Goal: Information Seeking & Learning: Compare options

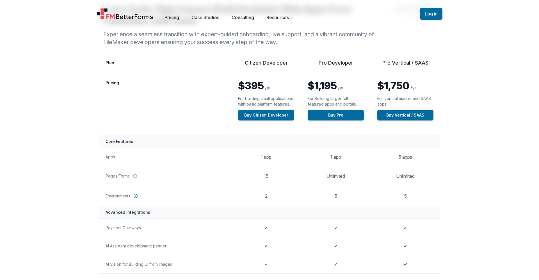
scroll to position [15, 0]
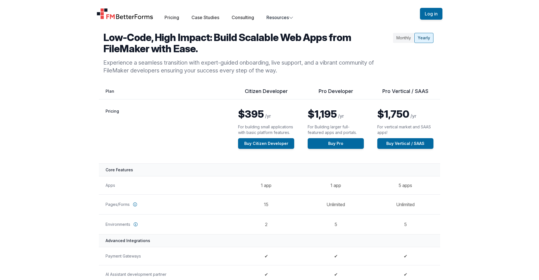
click at [325, 114] on span "$1,195" at bounding box center [322, 114] width 29 height 12
click at [400, 110] on span "$1,750" at bounding box center [393, 114] width 32 height 12
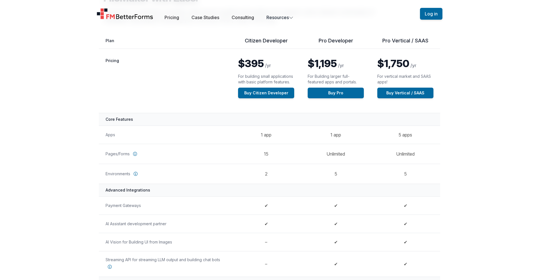
scroll to position [67, 0]
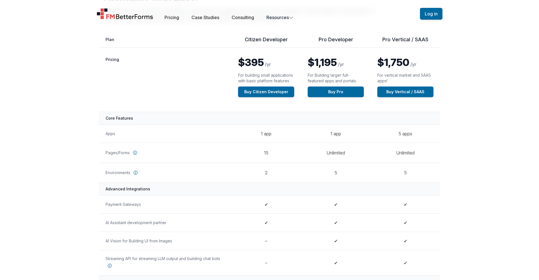
click at [322, 62] on span "$1,195" at bounding box center [322, 62] width 29 height 12
click at [352, 61] on p "$1,195 /yr" at bounding box center [336, 62] width 56 height 11
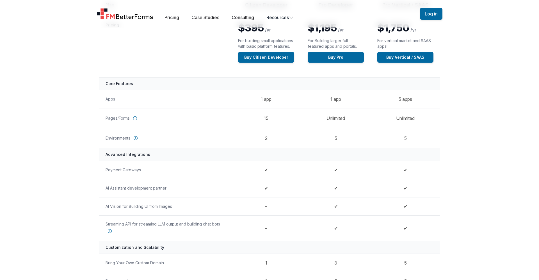
scroll to position [104, 0]
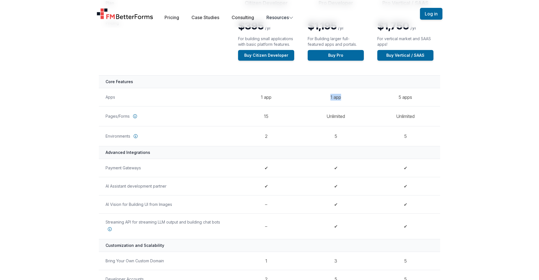
drag, startPoint x: 331, startPoint y: 97, endPoint x: 357, endPoint y: 97, distance: 26.7
click at [357, 97] on td "1 app" at bounding box center [336, 97] width 70 height 18
click at [339, 116] on td "Unlimited" at bounding box center [336, 116] width 70 height 20
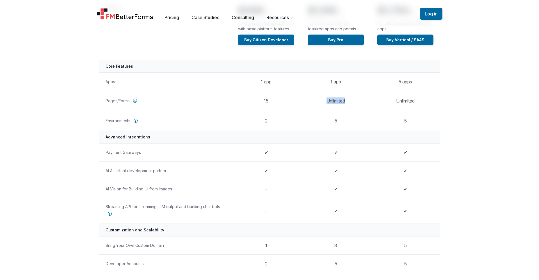
scroll to position [120, 0]
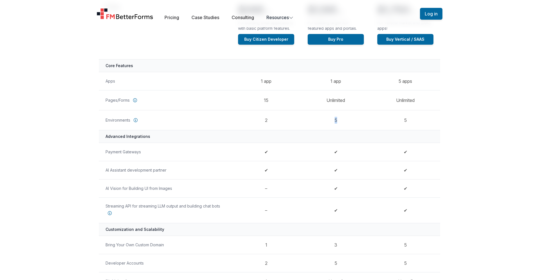
drag, startPoint x: 339, startPoint y: 123, endPoint x: 332, endPoint y: 120, distance: 7.2
click at [332, 120] on td "5" at bounding box center [336, 120] width 70 height 20
click at [481, 140] on div "Feature by Plan Citizen Developer Pro Developer Pro Vertical / SAAS Pricing $39…" at bounding box center [269, 256] width 539 height 544
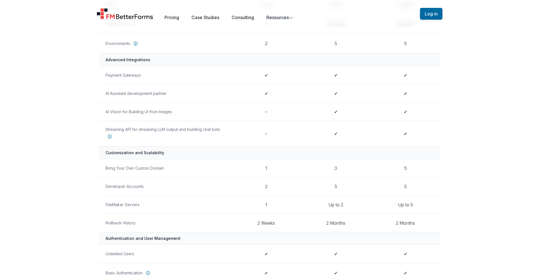
scroll to position [194, 0]
click at [114, 78] on th "Payment Gateways" at bounding box center [165, 77] width 132 height 18
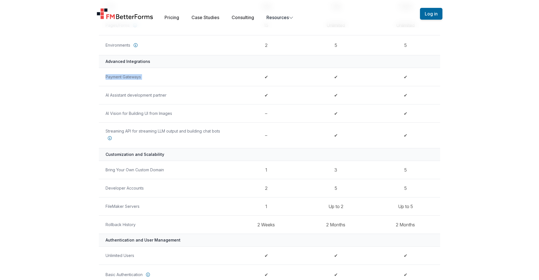
drag, startPoint x: 114, startPoint y: 78, endPoint x: 151, endPoint y: 78, distance: 36.5
click at [151, 78] on th "Payment Gateways" at bounding box center [165, 77] width 132 height 18
click at [135, 96] on th "AI Assistant development partner" at bounding box center [165, 95] width 132 height 18
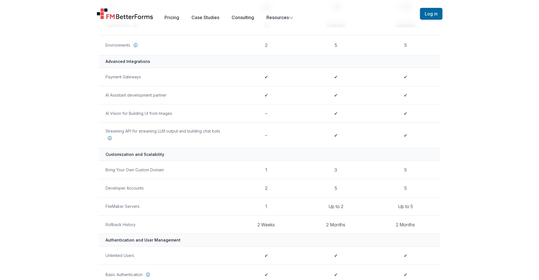
click at [123, 112] on th "AI Vision for Building UI from Images" at bounding box center [165, 113] width 132 height 18
click at [119, 132] on th "Streaming API for streaming LLM output and building chat bots" at bounding box center [165, 135] width 132 height 26
drag, startPoint x: 119, startPoint y: 132, endPoint x: 216, endPoint y: 132, distance: 97.6
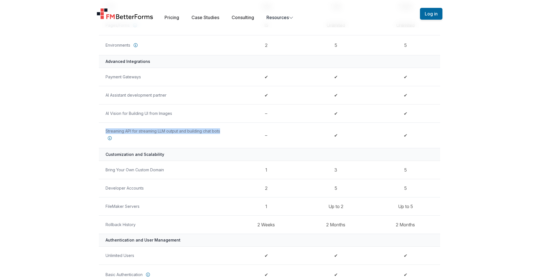
click at [216, 132] on th "Streaming API for streaming LLM output and building chat bots" at bounding box center [165, 135] width 132 height 26
click at [92, 142] on div "Feature by Plan Citizen Developer Pro Developer Pro Vertical / SAAS Pricing $39…" at bounding box center [269, 181] width 359 height 544
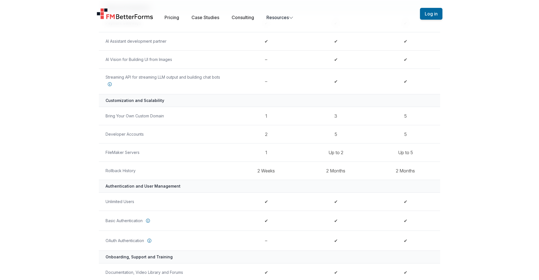
scroll to position [250, 0]
click at [111, 114] on th "Bring Your Own Custom Domain" at bounding box center [165, 114] width 132 height 18
click at [80, 122] on div "Feature by Plan Citizen Developer Pro Developer Pro Vertical / SAAS Pricing $39…" at bounding box center [269, 126] width 539 height 544
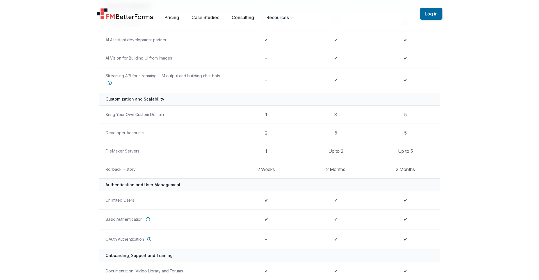
click at [112, 132] on th "Developer Accounts" at bounding box center [165, 132] width 132 height 18
drag, startPoint x: 112, startPoint y: 132, endPoint x: 138, endPoint y: 132, distance: 26.1
click at [138, 132] on th "Developer Accounts" at bounding box center [165, 132] width 132 height 18
click at [208, 129] on th "Developer Accounts" at bounding box center [165, 132] width 132 height 18
drag, startPoint x: 261, startPoint y: 132, endPoint x: 301, endPoint y: 132, distance: 39.8
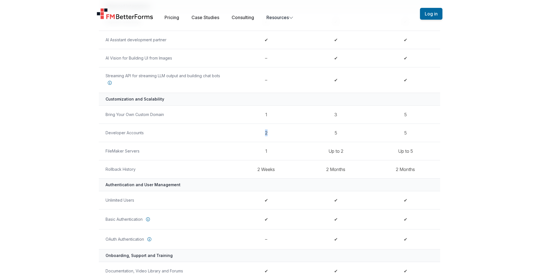
click at [301, 132] on td "2" at bounding box center [266, 132] width 70 height 18
click at [65, 125] on div "Feature by Plan Citizen Developer Pro Developer Pro Vertical / SAAS Pricing $39…" at bounding box center [269, 126] width 539 height 544
click at [114, 151] on th "FileMaker Servers" at bounding box center [165, 151] width 132 height 18
drag, startPoint x: 114, startPoint y: 151, endPoint x: 135, endPoint y: 151, distance: 20.8
click at [135, 151] on th "FileMaker Servers" at bounding box center [165, 151] width 132 height 18
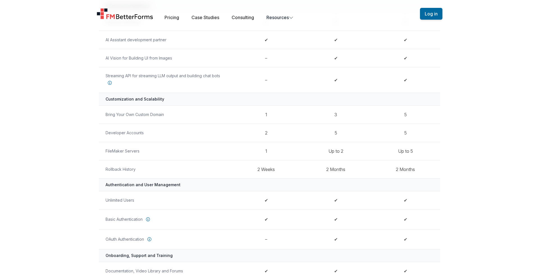
click at [114, 169] on th "Rollback History" at bounding box center [165, 169] width 132 height 18
drag, startPoint x: 114, startPoint y: 169, endPoint x: 135, endPoint y: 169, distance: 21.3
click at [135, 169] on th "Rollback History" at bounding box center [165, 169] width 132 height 18
click at [88, 146] on div "Feature by Plan Citizen Developer Pro Developer Pro Vertical / SAAS Pricing $39…" at bounding box center [269, 126] width 539 height 544
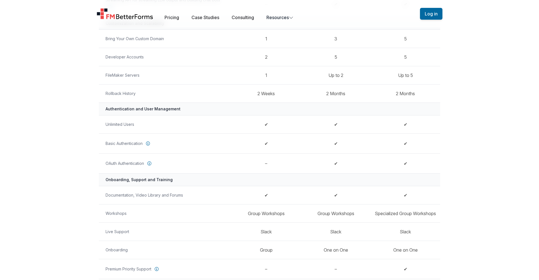
scroll to position [326, 0]
click at [111, 161] on th "OAuth Authentication" at bounding box center [165, 163] width 132 height 20
drag, startPoint x: 111, startPoint y: 161, endPoint x: 125, endPoint y: 161, distance: 13.7
click at [125, 161] on th "OAuth Authentication" at bounding box center [165, 163] width 132 height 20
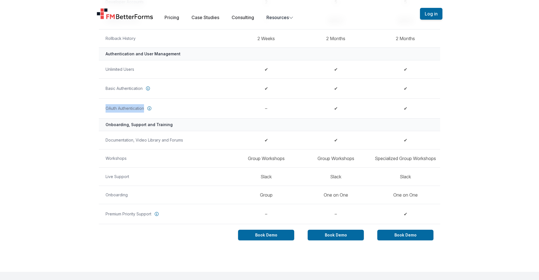
scroll to position [382, 0]
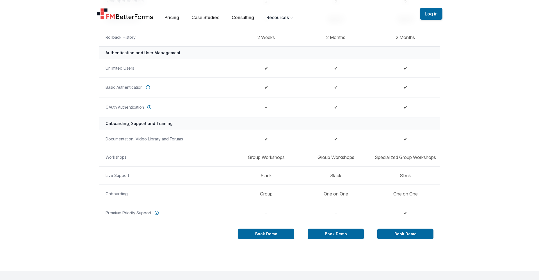
click at [114, 213] on th "Premium Priority Support" at bounding box center [165, 213] width 132 height 20
drag, startPoint x: 114, startPoint y: 213, endPoint x: 146, endPoint y: 213, distance: 32.3
click at [146, 213] on th "Premium Priority Support" at bounding box center [165, 213] width 132 height 20
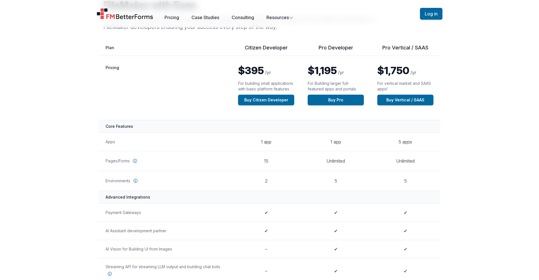
scroll to position [82, 0]
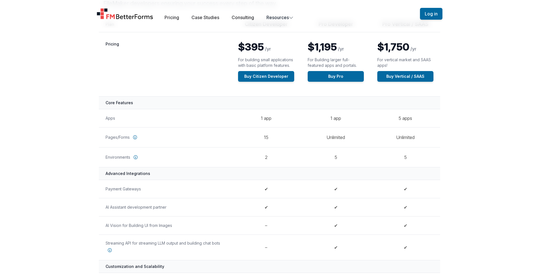
click at [266, 137] on td "15" at bounding box center [266, 137] width 70 height 20
click at [435, 13] on button "Log in" at bounding box center [431, 14] width 22 height 12
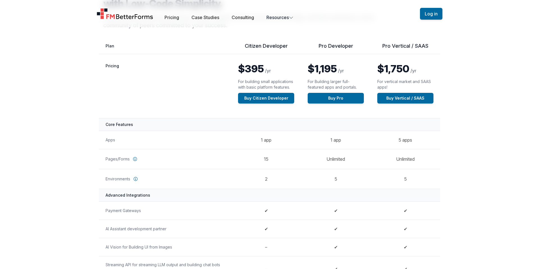
scroll to position [61, 0]
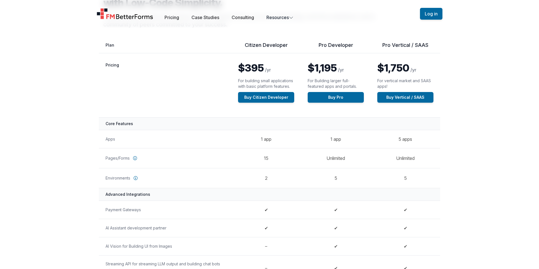
click at [250, 67] on span "$395" at bounding box center [251, 68] width 26 height 12
click at [286, 68] on p "$395 /yr" at bounding box center [266, 67] width 56 height 11
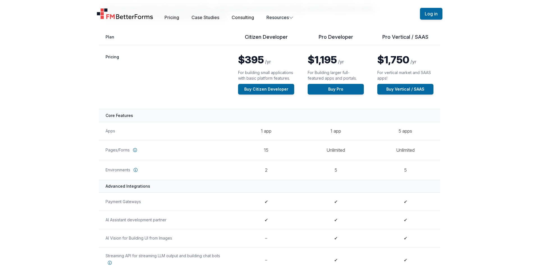
scroll to position [72, 0]
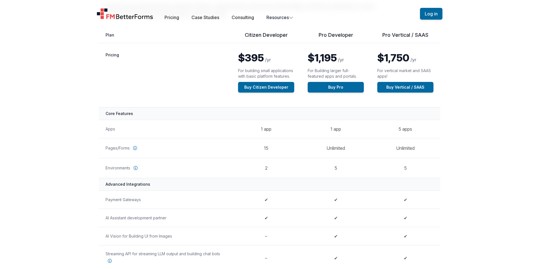
drag, startPoint x: 234, startPoint y: 56, endPoint x: 294, endPoint y: 77, distance: 63.2
click at [294, 77] on td "$395 /yr For building small applications with basic platform features. Buy Citi…" at bounding box center [266, 75] width 70 height 64
click at [296, 75] on td "$395 /yr For building small applications with basic platform features. Buy Citi…" at bounding box center [266, 75] width 70 height 64
click at [251, 60] on span "$395" at bounding box center [251, 58] width 26 height 12
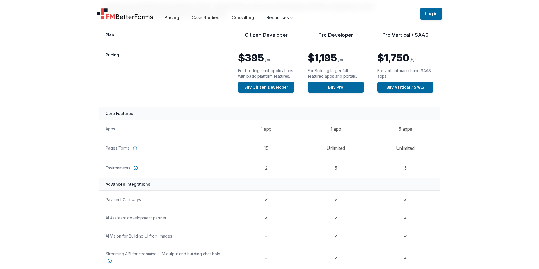
click at [211, 76] on th "Pricing" at bounding box center [165, 75] width 132 height 64
click at [318, 54] on span "$1,195" at bounding box center [322, 58] width 29 height 12
click at [256, 59] on span "$395" at bounding box center [251, 58] width 26 height 12
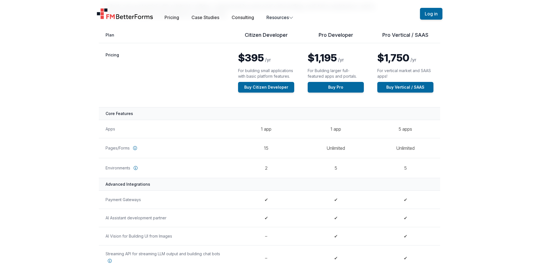
click at [203, 83] on th "Pricing" at bounding box center [165, 75] width 132 height 64
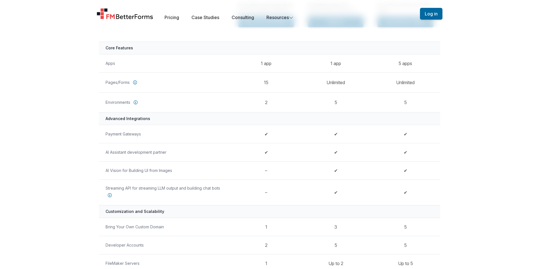
scroll to position [138, 0]
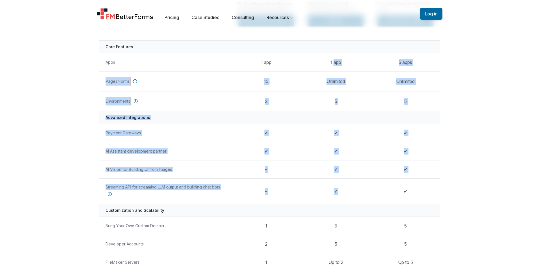
drag, startPoint x: 334, startPoint y: 60, endPoint x: 334, endPoint y: 198, distance: 138.1
click at [334, 198] on tbody "Pricing $395 /yr For building small applications with basic platform features. …" at bounding box center [269, 221] width 341 height 490
click at [338, 194] on td "✔" at bounding box center [336, 191] width 70 height 26
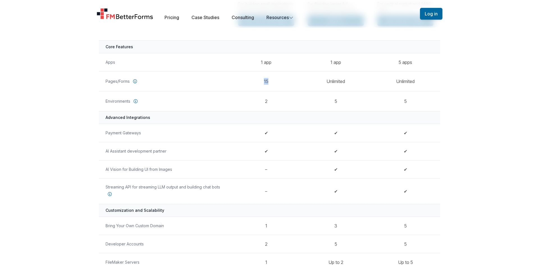
drag, startPoint x: 264, startPoint y: 78, endPoint x: 275, endPoint y: 82, distance: 11.5
click at [275, 82] on td "15" at bounding box center [266, 81] width 70 height 20
click at [274, 82] on td "15" at bounding box center [266, 81] width 70 height 20
drag, startPoint x: 270, startPoint y: 102, endPoint x: 257, endPoint y: 101, distance: 12.6
click at [257, 101] on td "2" at bounding box center [266, 101] width 70 height 20
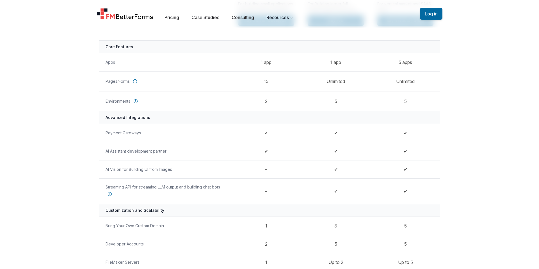
click at [94, 98] on div "Feature by Plan Citizen Developer Pro Developer Pro Vertical / SAAS Pricing $39…" at bounding box center [269, 237] width 359 height 544
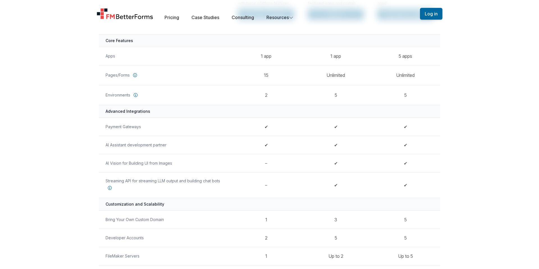
scroll to position [146, 0]
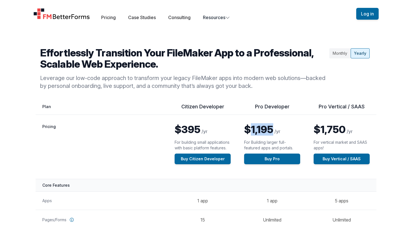
drag, startPoint x: 253, startPoint y: 131, endPoint x: 271, endPoint y: 130, distance: 18.2
click at [271, 130] on span "$1,195" at bounding box center [258, 129] width 29 height 12
copy span "1,195"
click at [335, 80] on div "Monthly Yearly" at bounding box center [349, 68] width 45 height 43
click at [343, 54] on div "Monthly" at bounding box center [340, 53] width 21 height 10
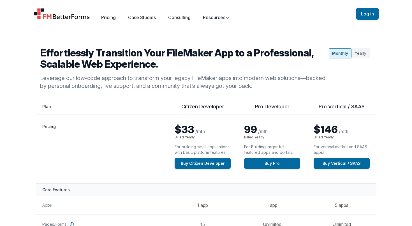
click at [361, 52] on div "Yearly" at bounding box center [361, 53] width 18 height 10
